Goal: Task Accomplishment & Management: Manage account settings

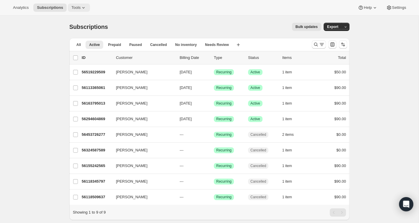
click at [78, 7] on span "Tools" at bounding box center [75, 7] width 9 height 5
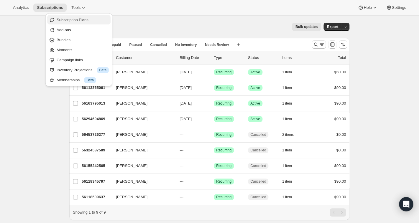
click at [78, 18] on span "Subscription Plans" at bounding box center [73, 20] width 32 height 4
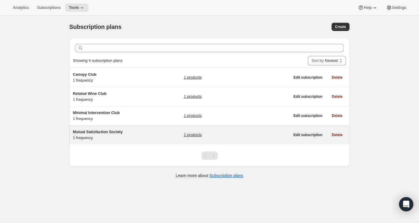
click at [102, 133] on span "Mutual Satisfaction Society" at bounding box center [98, 132] width 50 height 4
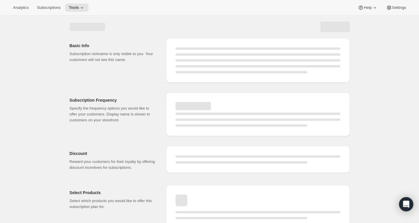
select select "WEEK"
select select "MONTH"
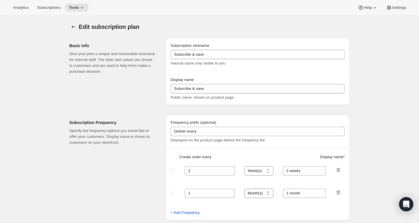
type input "Mutual Satisfaction Society"
type input "Shipped every"
type input "1"
select select "MONTH"
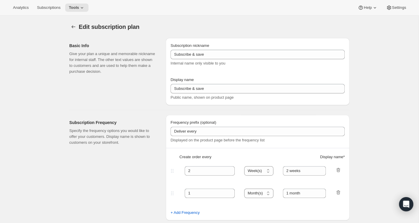
type input "month on the 15th."
type input "Get 50% Off Your First Month - Through [DATE]"
checkbox input "true"
select select "MONTHDAY"
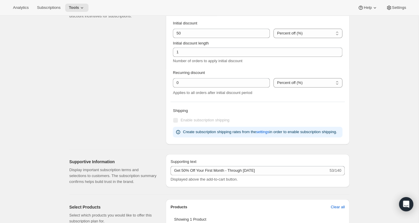
scroll to position [213, 0]
click at [269, 132] on span "settings" at bounding box center [262, 133] width 13 height 6
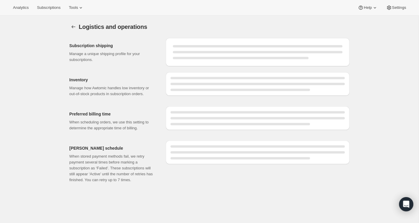
select select "DAY"
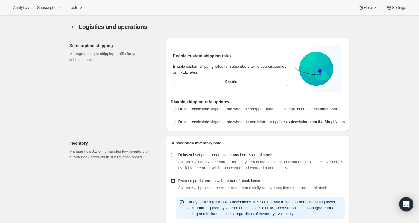
radio input "false"
radio input "true"
click at [220, 82] on button "Enable" at bounding box center [231, 82] width 116 height 8
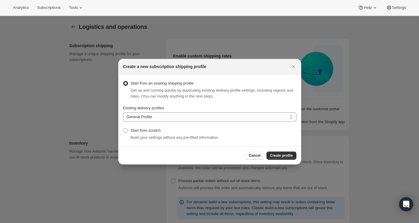
click at [255, 156] on span "Cancel" at bounding box center [254, 155] width 11 height 5
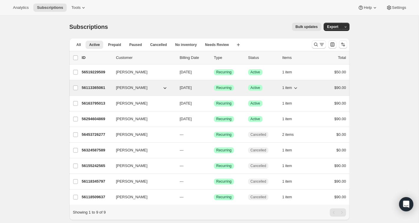
click at [131, 87] on span "[PERSON_NAME]" at bounding box center [132, 88] width 32 height 6
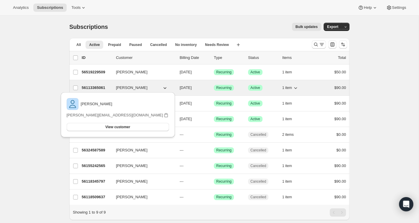
click at [101, 87] on p "56113365061" at bounding box center [96, 88] width 29 height 6
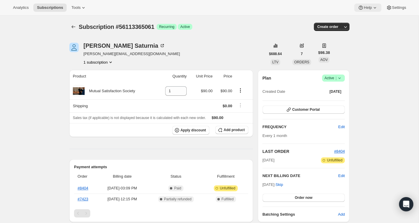
click at [373, 7] on icon at bounding box center [375, 8] width 6 height 6
click at [364, 27] on span "Help Center" at bounding box center [365, 30] width 20 height 6
click at [58, 8] on span "Subscriptions" at bounding box center [50, 7] width 26 height 5
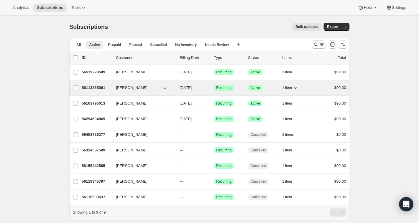
click at [91, 86] on p "56113365061" at bounding box center [96, 88] width 29 height 6
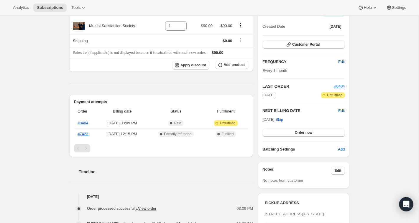
scroll to position [57, 0]
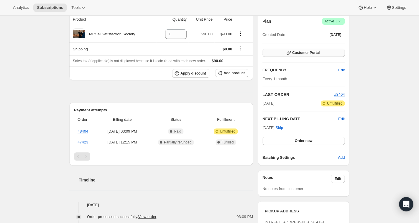
click at [326, 52] on button "Customer Portal" at bounding box center [303, 53] width 82 height 8
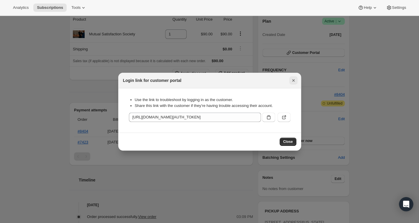
click at [293, 78] on icon "Close" at bounding box center [293, 80] width 6 height 6
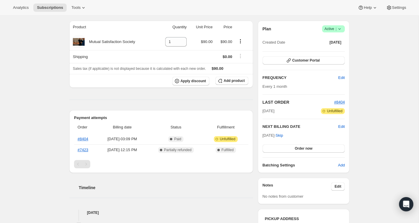
scroll to position [0, 0]
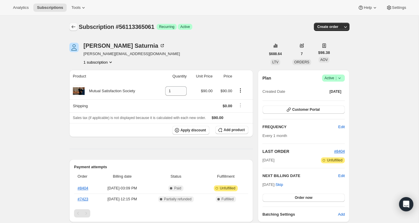
click at [75, 26] on icon "Subscriptions" at bounding box center [73, 27] width 6 height 6
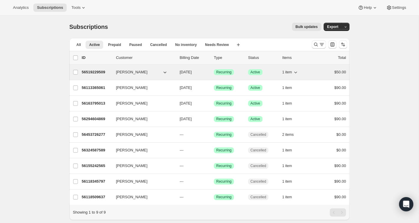
click at [98, 71] on p "56519229509" at bounding box center [96, 72] width 29 height 6
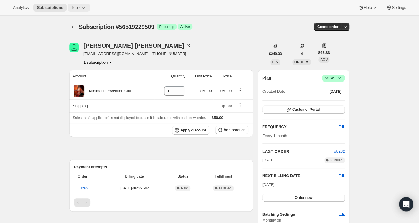
click at [79, 7] on span "Tools" at bounding box center [75, 7] width 9 height 5
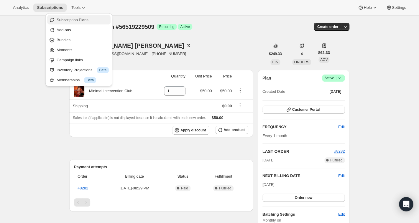
click at [72, 19] on span "Subscription Plans" at bounding box center [73, 20] width 32 height 4
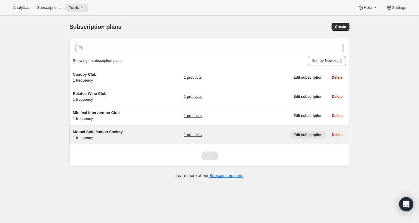
click at [306, 133] on span "Edit subscription" at bounding box center [307, 135] width 29 height 5
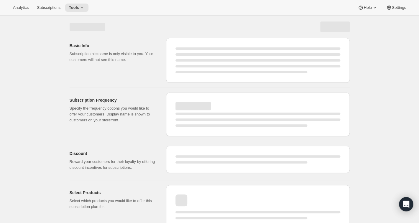
select select "WEEK"
select select "MONTH"
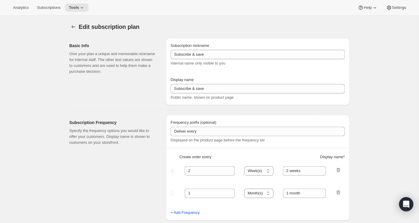
type input "Mutual Satisfaction Society"
type input "Shipped every"
type input "1"
select select "MONTH"
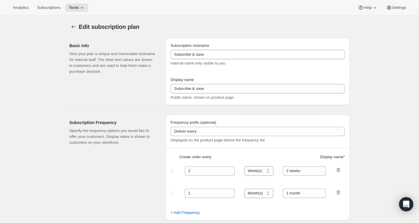
type input "month on the 15th."
type input "Get 50% Off Your First Month - Through September 15th"
checkbox input "true"
select select "MONTHDAY"
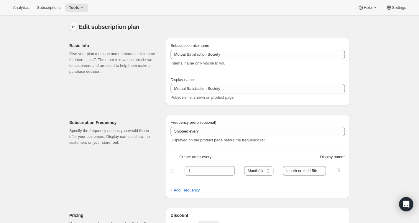
click at [74, 27] on icon "Subscription plans" at bounding box center [73, 27] width 6 height 6
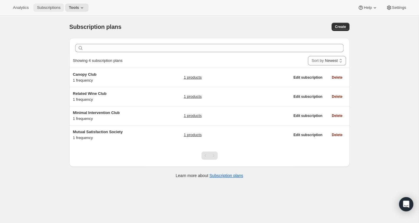
click at [51, 7] on span "Subscriptions" at bounding box center [49, 7] width 24 height 5
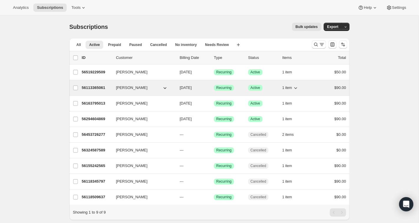
click at [96, 88] on p "56113365061" at bounding box center [96, 88] width 29 height 6
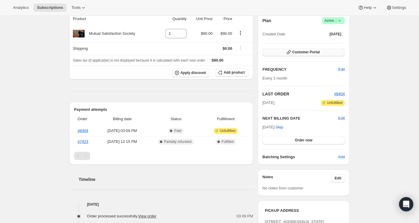
scroll to position [59, 0]
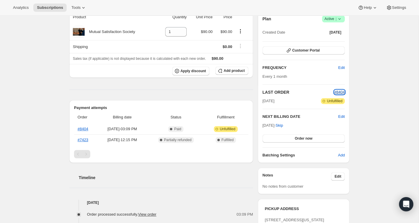
click at [338, 91] on span "#8404" at bounding box center [339, 92] width 11 height 4
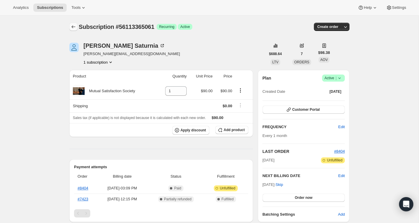
click at [76, 28] on icon "Subscriptions" at bounding box center [73, 27] width 6 height 6
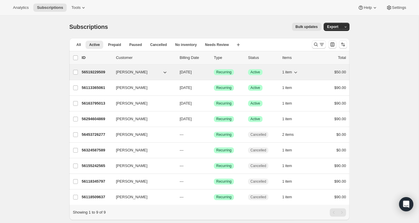
click at [93, 72] on p "56519229509" at bounding box center [96, 72] width 29 height 6
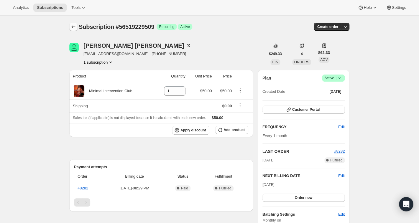
click at [75, 26] on icon "Subscriptions" at bounding box center [73, 27] width 6 height 6
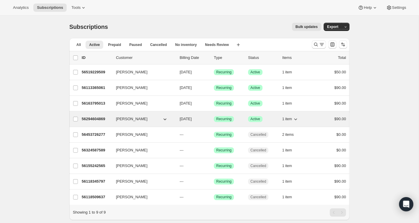
click at [99, 119] on p "56294604869" at bounding box center [96, 119] width 29 height 6
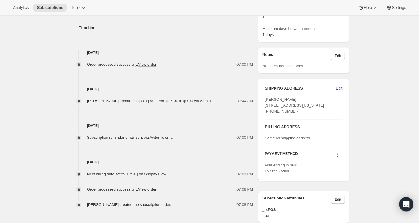
scroll to position [211, 0]
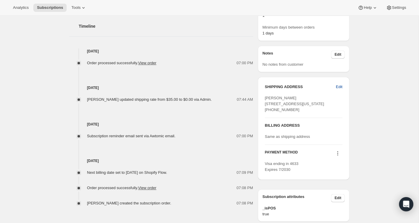
click at [339, 87] on span "Edit" at bounding box center [339, 87] width 6 height 6
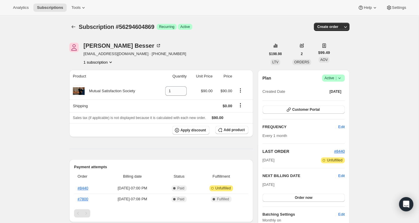
select select "NY"
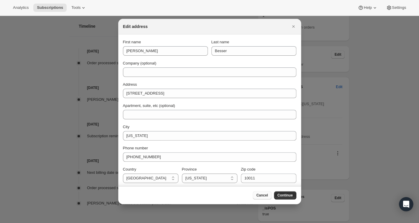
click at [263, 197] on span "Cancel" at bounding box center [261, 195] width 11 height 5
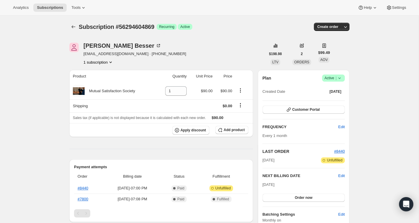
scroll to position [211, 0]
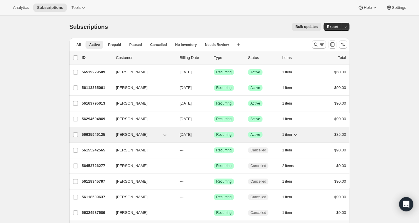
click at [100, 136] on p "56635949125" at bounding box center [96, 135] width 29 height 6
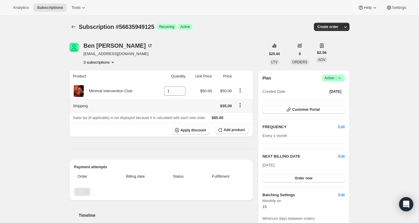
click at [240, 105] on icon "Shipping actions" at bounding box center [240, 105] width 1 height 1
click at [240, 115] on span "Edit shipping rate" at bounding box center [239, 116] width 29 height 4
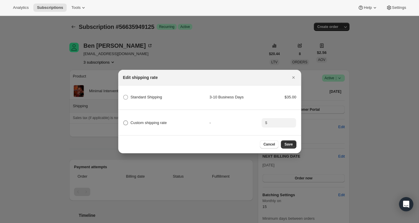
click at [126, 123] on span ":r3l:" at bounding box center [125, 122] width 5 height 5
click at [123, 121] on input "Custom shipping rate" at bounding box center [123, 120] width 0 height 0
radio input "true"
click at [278, 123] on input ":r3l:" at bounding box center [278, 122] width 18 height 9
type input "0"
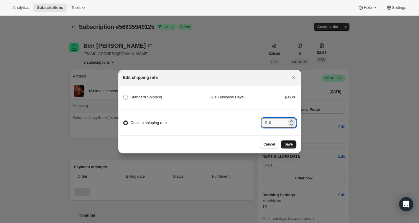
click at [288, 143] on span "Save" at bounding box center [288, 144] width 8 height 5
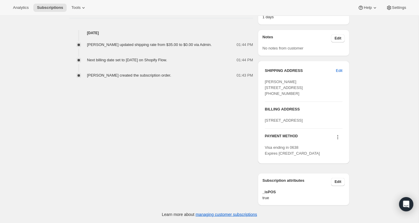
scroll to position [263, 0]
click at [242, 216] on link "managing customer subscriptions" at bounding box center [226, 214] width 62 height 5
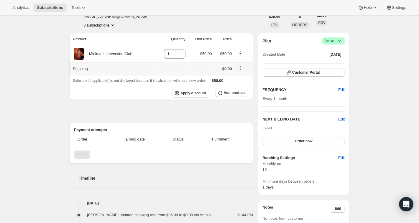
scroll to position [65, 0]
click at [288, 140] on button "Order now" at bounding box center [303, 141] width 82 height 8
click at [288, 141] on button "Click to confirm" at bounding box center [303, 141] width 82 height 8
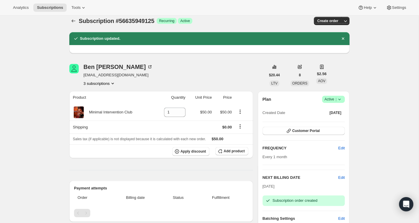
scroll to position [0, 0]
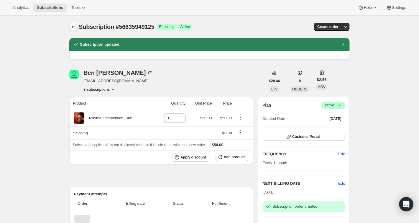
click at [71, 27] on icon "Subscriptions" at bounding box center [73, 27] width 6 height 6
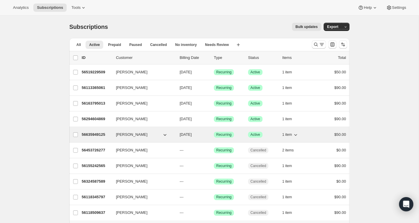
click at [108, 136] on p "56635949125" at bounding box center [96, 135] width 29 height 6
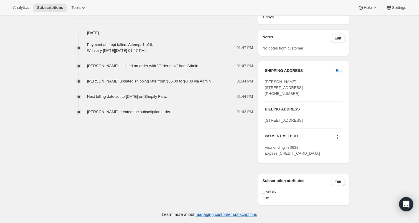
scroll to position [286, 0]
click at [338, 139] on icon at bounding box center [337, 137] width 6 height 6
click at [325, 185] on span "Select payment method" at bounding box center [336, 187] width 40 height 4
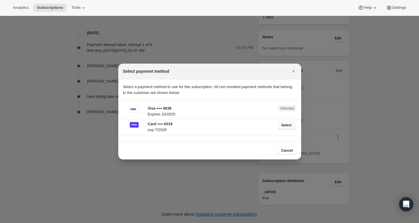
click at [286, 125] on span "Select" at bounding box center [286, 125] width 10 height 5
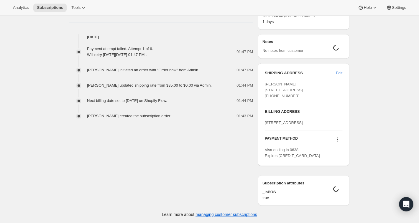
scroll to position [43, 0]
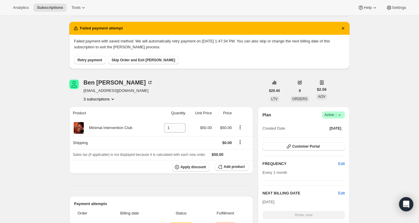
click at [95, 62] on span "Retry payment" at bounding box center [89, 60] width 24 height 5
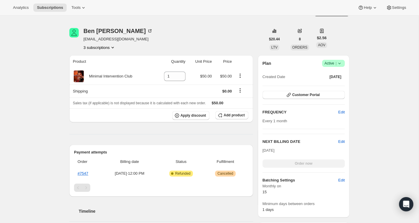
scroll to position [0, 0]
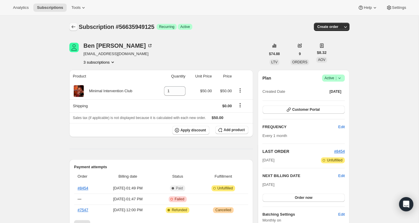
click at [76, 28] on icon "Subscriptions" at bounding box center [73, 27] width 6 height 6
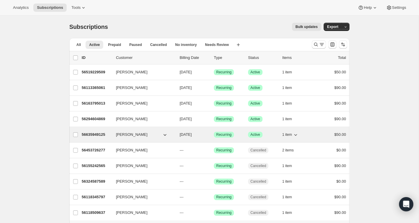
click at [99, 135] on p "56635949125" at bounding box center [96, 135] width 29 height 6
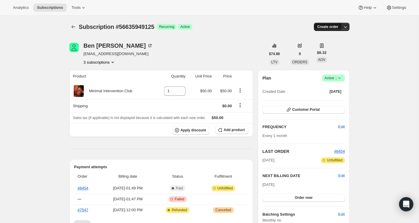
click at [335, 26] on span "Create order" at bounding box center [327, 26] width 21 height 5
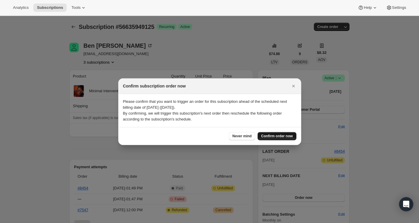
click at [285, 135] on span "Confirm order now" at bounding box center [277, 136] width 32 height 5
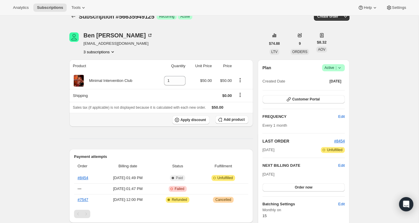
scroll to position [9, 0]
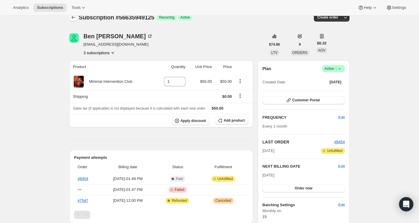
click at [76, 17] on icon "Subscriptions" at bounding box center [73, 17] width 6 height 6
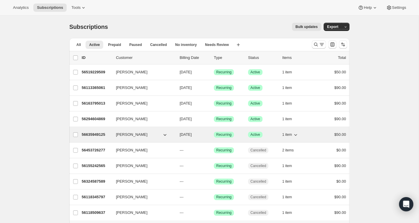
click at [88, 133] on p "56635949125" at bounding box center [96, 135] width 29 height 6
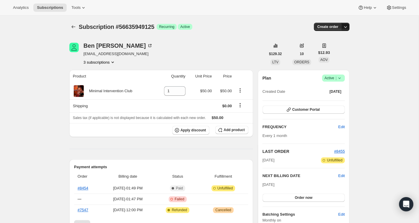
click at [345, 27] on icon "button" at bounding box center [345, 27] width 6 height 6
click at [331, 39] on span "Bill subscription order now" at bounding box center [317, 39] width 45 height 4
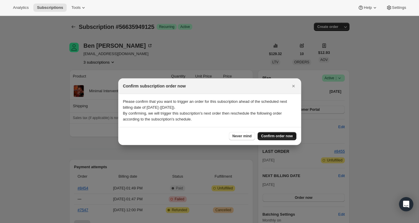
click at [283, 136] on span "Confirm order now" at bounding box center [277, 136] width 32 height 5
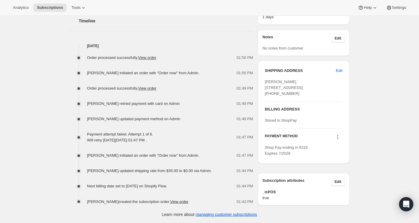
scroll to position [244, 0]
click at [156, 55] on link "View order" at bounding box center [147, 57] width 18 height 4
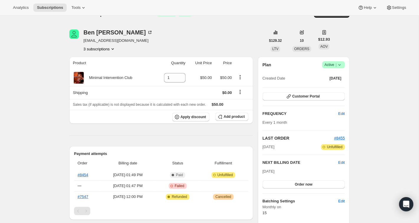
scroll to position [0, 0]
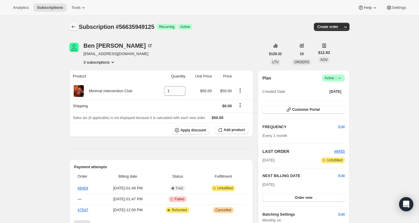
click at [73, 26] on icon "Subscriptions" at bounding box center [73, 27] width 6 height 6
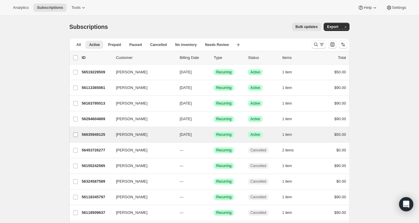
click at [77, 135] on input "[PERSON_NAME]" at bounding box center [75, 134] width 5 height 5
checkbox input "true"
click at [342, 58] on icon "button" at bounding box center [342, 58] width 6 height 6
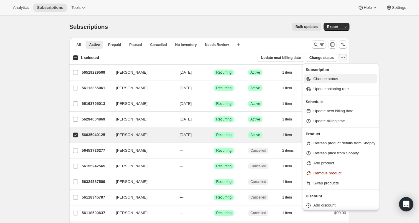
click at [334, 77] on span "Change status" at bounding box center [325, 79] width 25 height 4
select select "14"
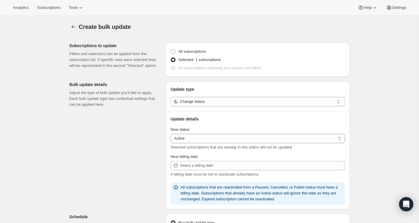
click at [339, 105] on icon at bounding box center [338, 102] width 6 height 6
click at [338, 103] on icon at bounding box center [338, 102] width 2 height 1
select select "cancelled"
click option "Cancelled" at bounding box center [0, 0] width 0 height 0
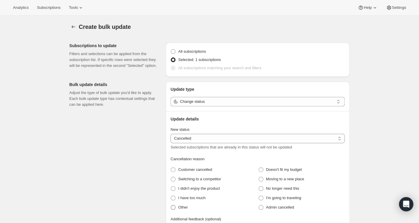
click at [173, 207] on span at bounding box center [173, 207] width 5 height 5
click at [171, 205] on input "Other" at bounding box center [171, 205] width 0 height 0
radio input "true"
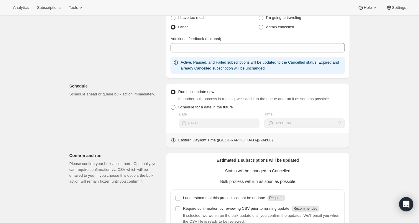
scroll to position [181, 0]
click at [178, 197] on input "I understand that this process cannot be undone Required" at bounding box center [177, 197] width 5 height 5
checkbox input "true"
click at [177, 209] on input "Require confirmation by reviewing CSV prior to running update Recommended" at bounding box center [177, 208] width 5 height 5
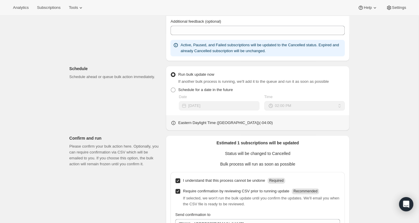
scroll to position [205, 0]
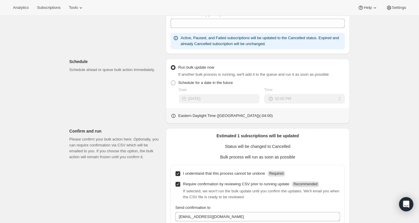
click at [177, 185] on input "Require confirmation by reviewing CSV prior to running update Recommended" at bounding box center [177, 184] width 5 height 5
checkbox input "false"
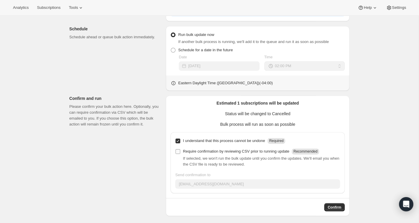
scroll to position [240, 0]
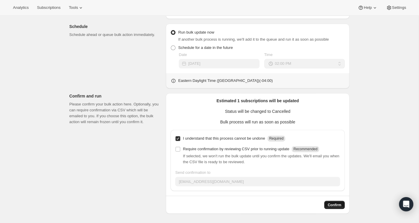
click at [334, 207] on span "Confirm" at bounding box center [334, 204] width 14 height 5
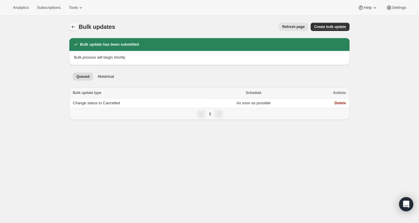
click at [73, 27] on icon "Bulk updates" at bounding box center [73, 27] width 6 height 6
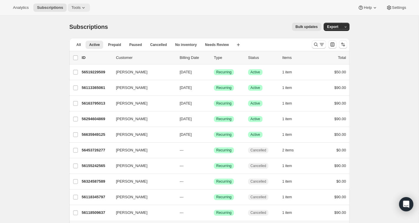
click at [85, 7] on icon at bounding box center [83, 8] width 6 height 6
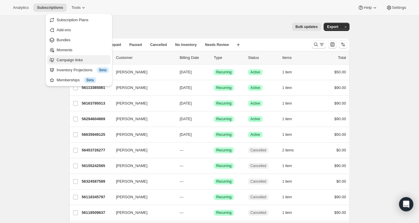
click at [75, 61] on span "Campaign links" at bounding box center [70, 60] width 26 height 4
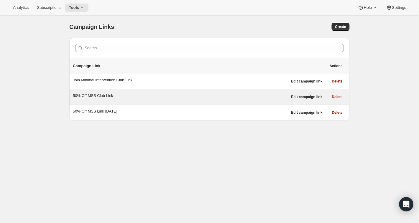
click at [112, 96] on div "50% Off MSS Club Link" at bounding box center [180, 96] width 214 height 6
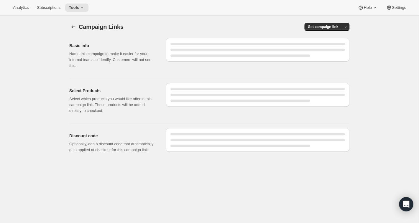
select select "gid://shopify/SellingPlan/1761411141"
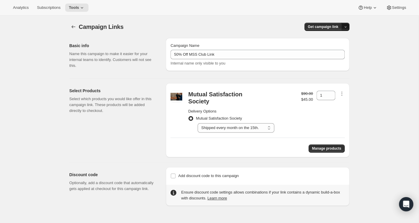
click at [344, 25] on span "button" at bounding box center [345, 27] width 4 height 4
click at [340, 39] on span "Copy Link" at bounding box center [337, 39] width 17 height 4
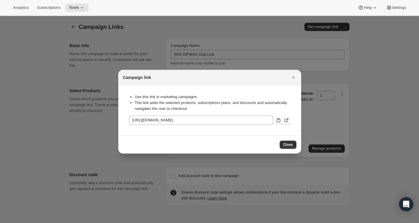
click at [279, 120] on icon ":r3b:" at bounding box center [278, 120] width 6 height 6
click at [285, 143] on span "Close" at bounding box center [288, 144] width 10 height 5
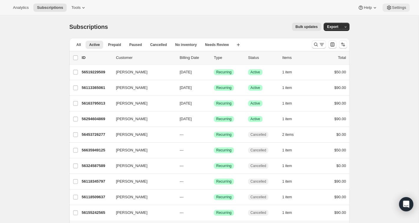
click at [387, 6] on icon at bounding box center [389, 8] width 6 height 6
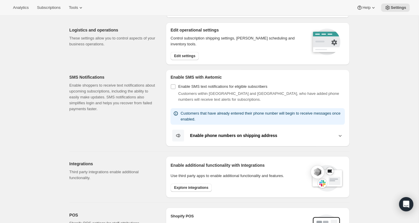
scroll to position [57, 0]
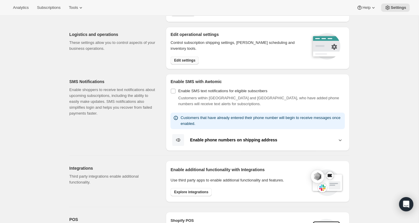
click at [181, 59] on span "Edit settings" at bounding box center [184, 60] width 21 height 5
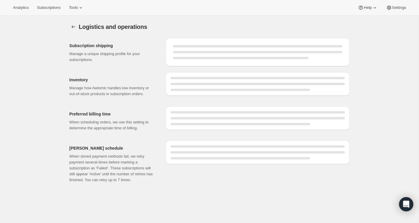
select select "DAY"
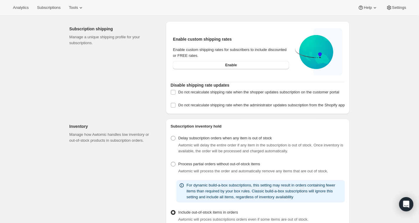
scroll to position [18, 0]
